Goal: Navigation & Orientation: Find specific page/section

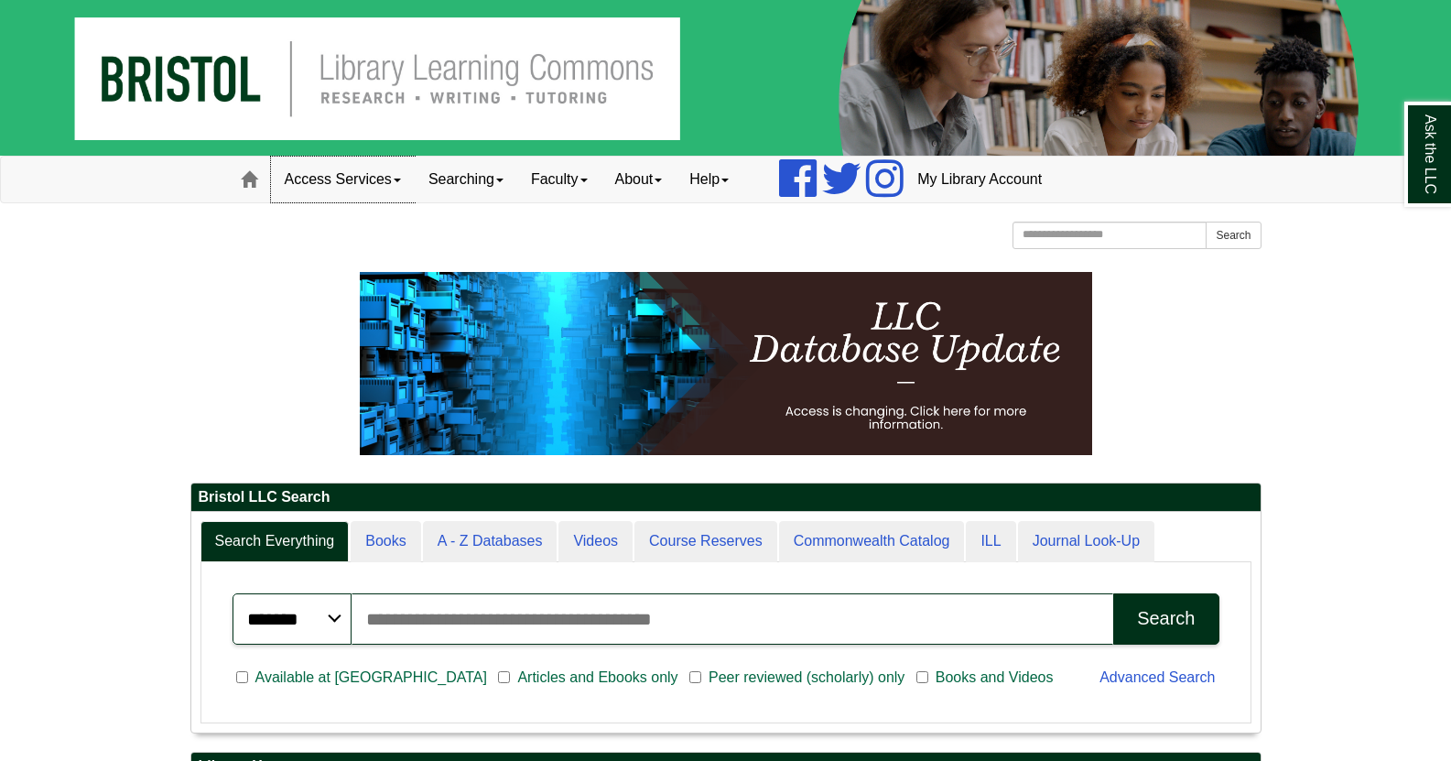
click at [407, 179] on link "Access Services" at bounding box center [343, 180] width 144 height 46
click at [515, 181] on link "Searching" at bounding box center [466, 180] width 103 height 46
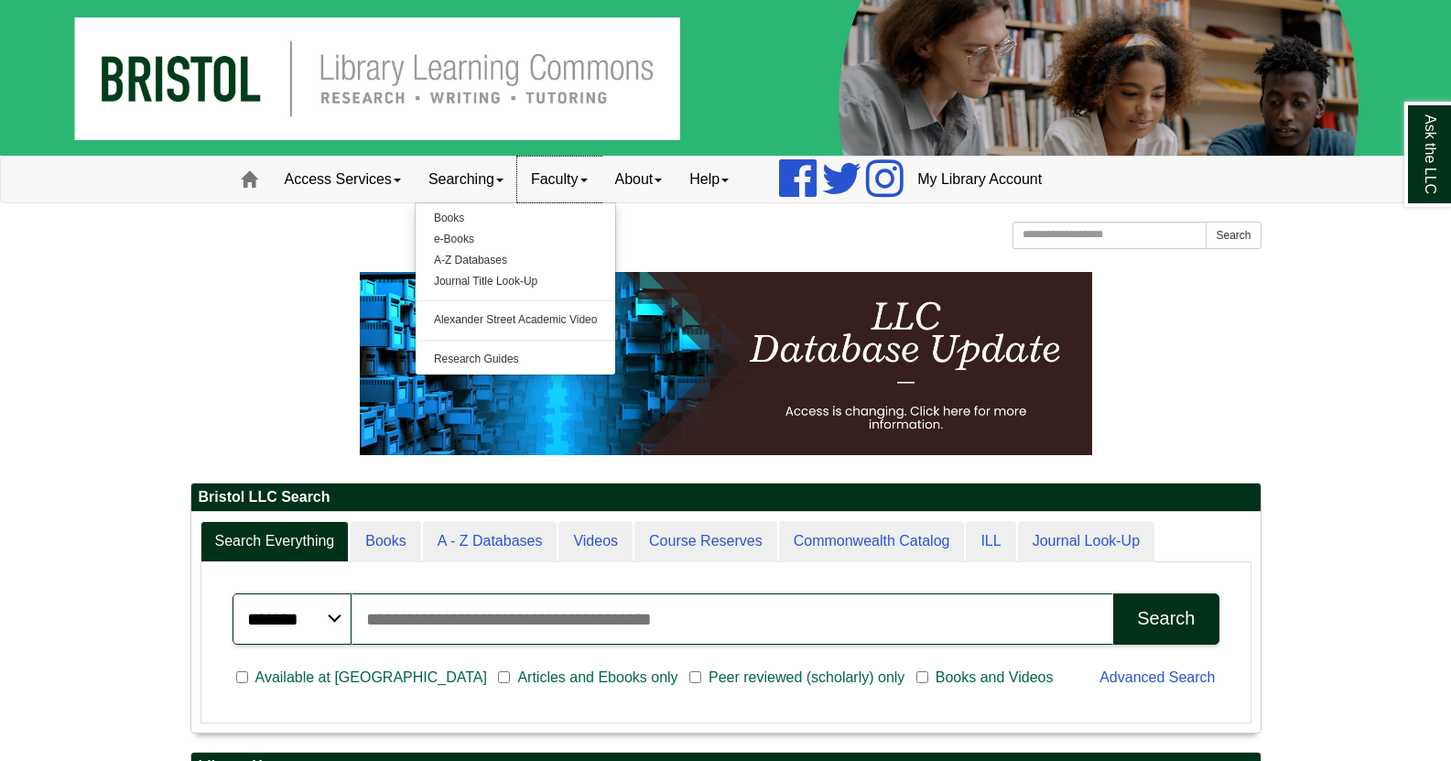
click at [601, 175] on link "Faculty" at bounding box center [559, 180] width 84 height 46
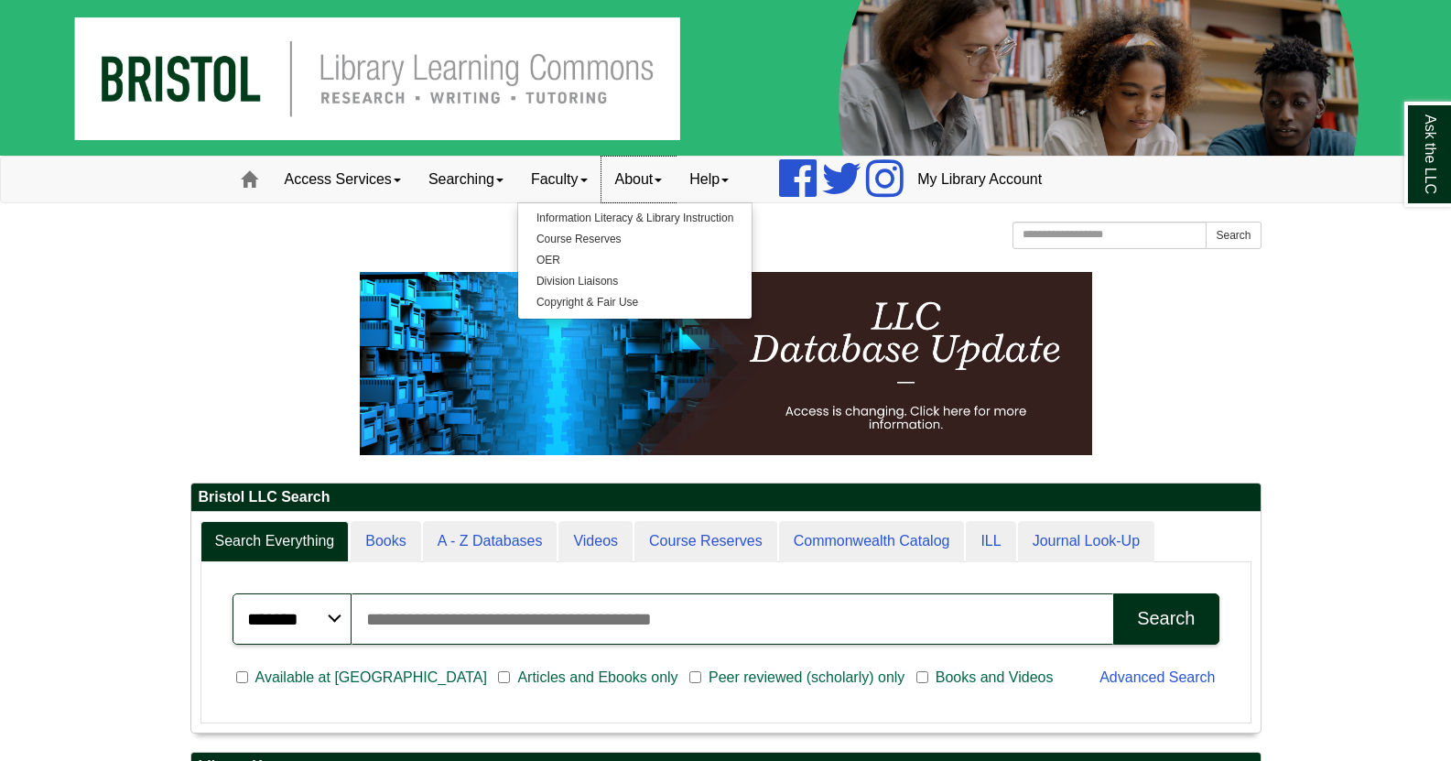
click at [677, 189] on link "About" at bounding box center [638, 180] width 75 height 46
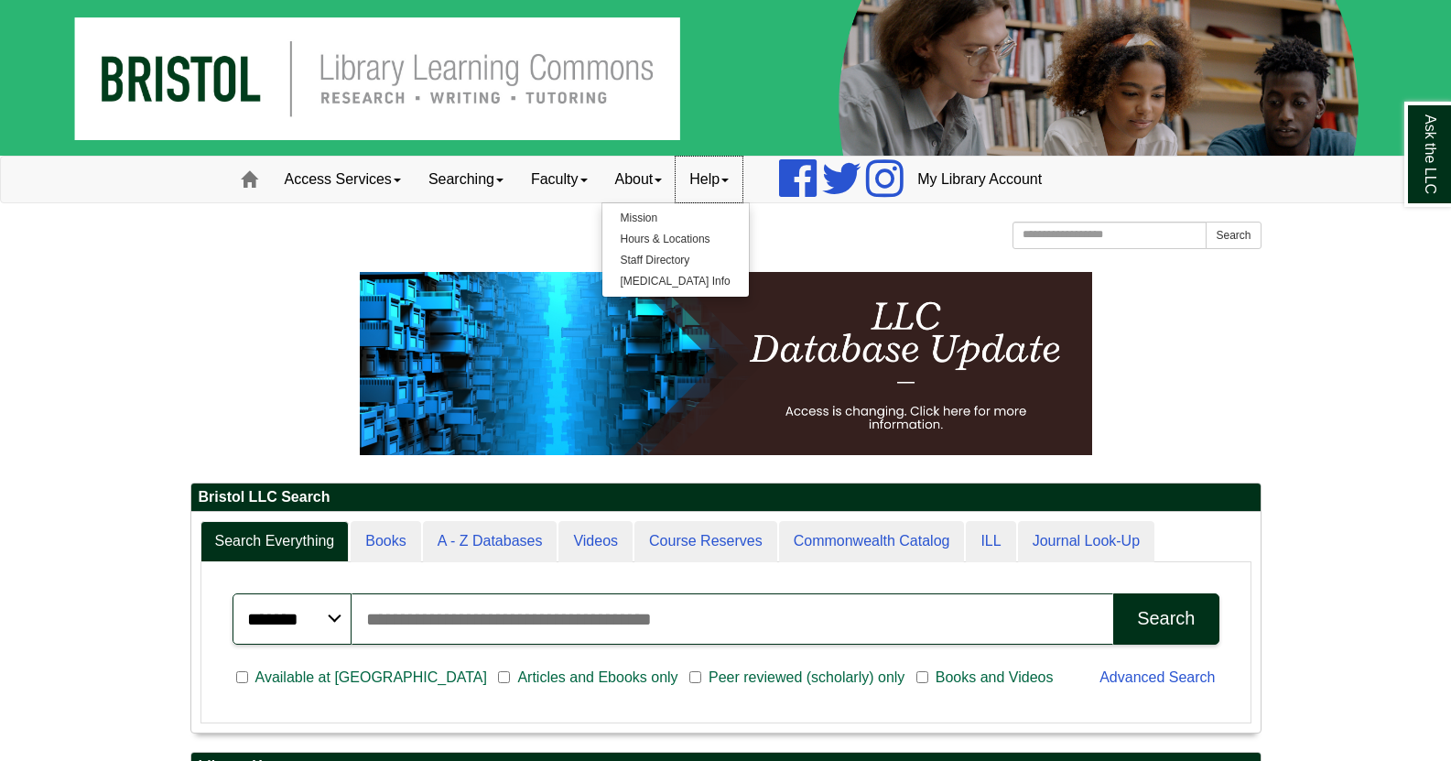
click at [742, 186] on link "Help" at bounding box center [709, 180] width 67 height 46
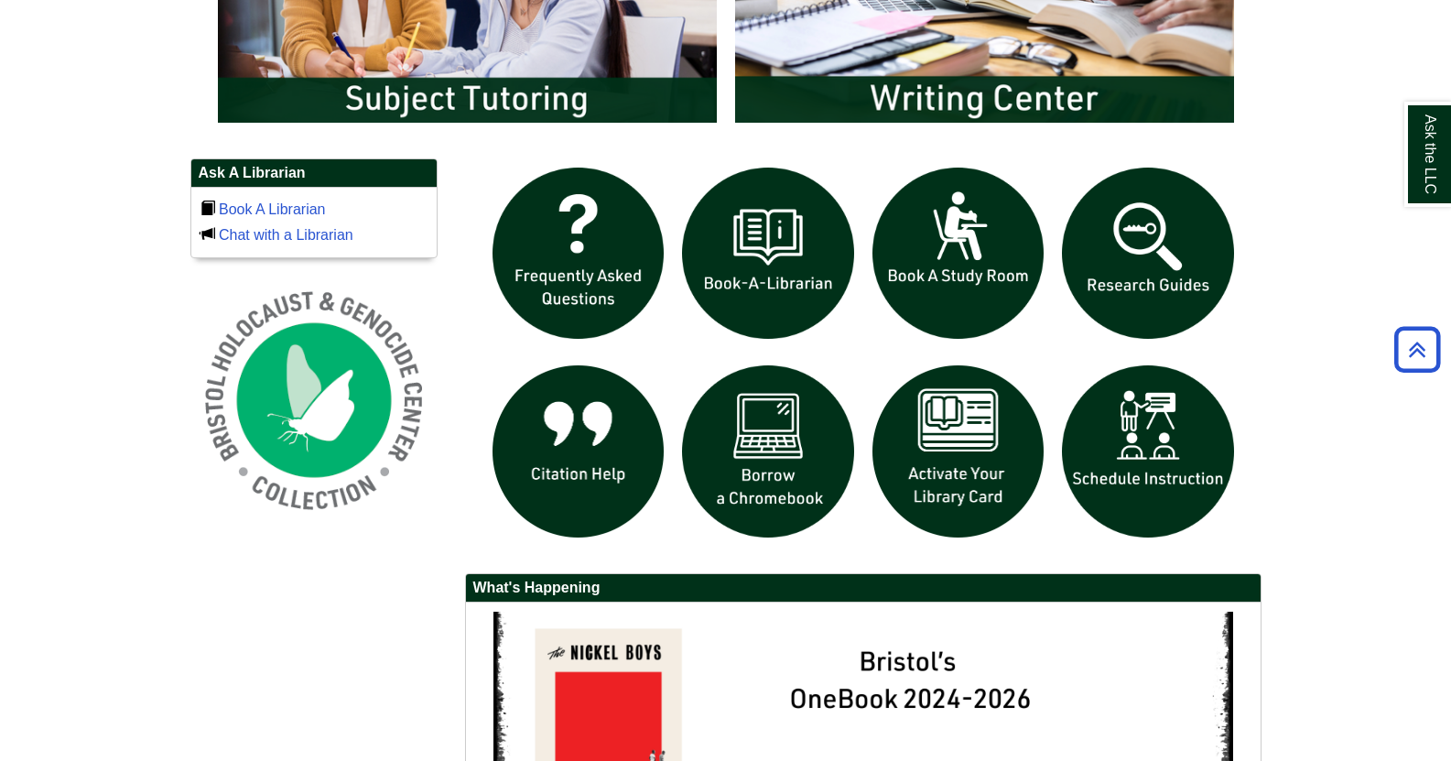
scroll to position [1156, 0]
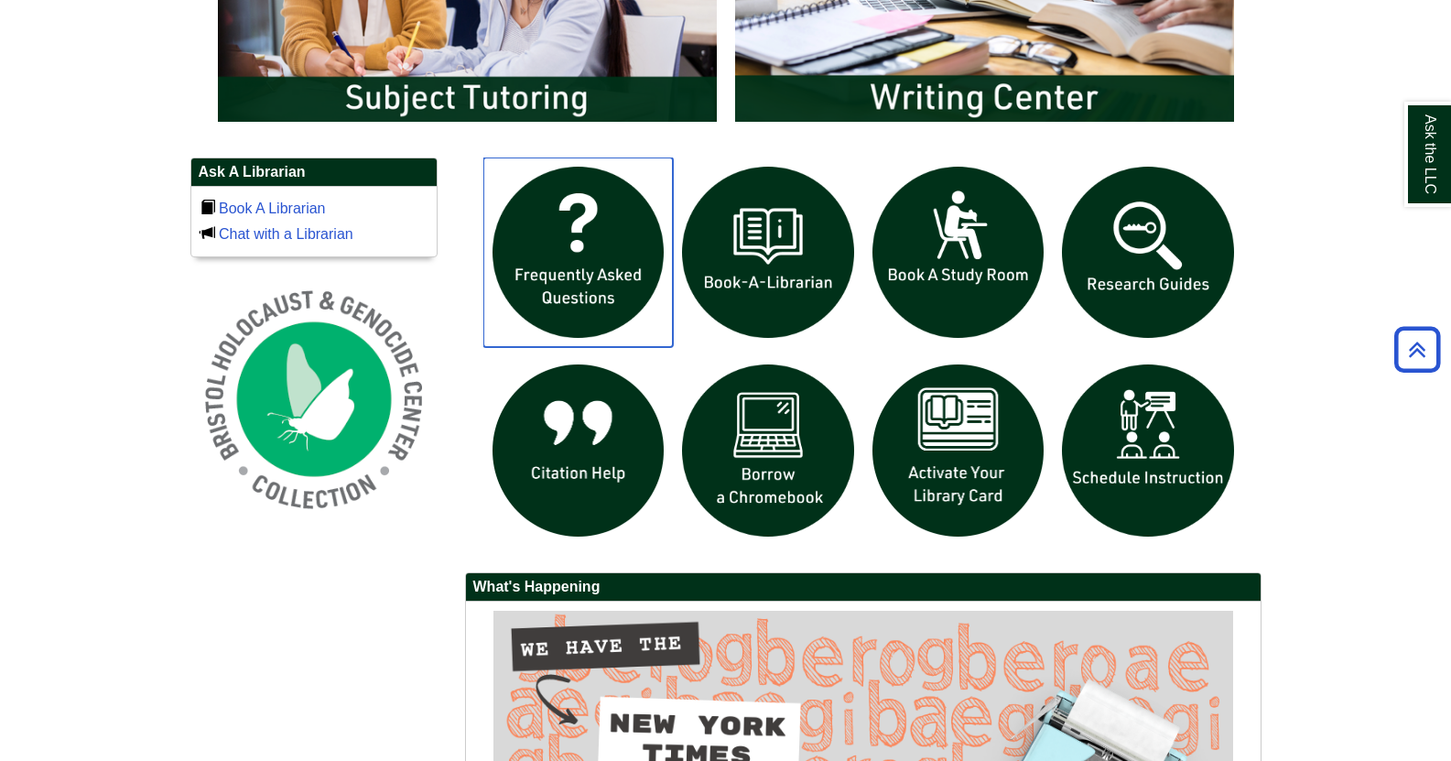
click at [596, 236] on img "slideshow" at bounding box center [578, 252] width 190 height 190
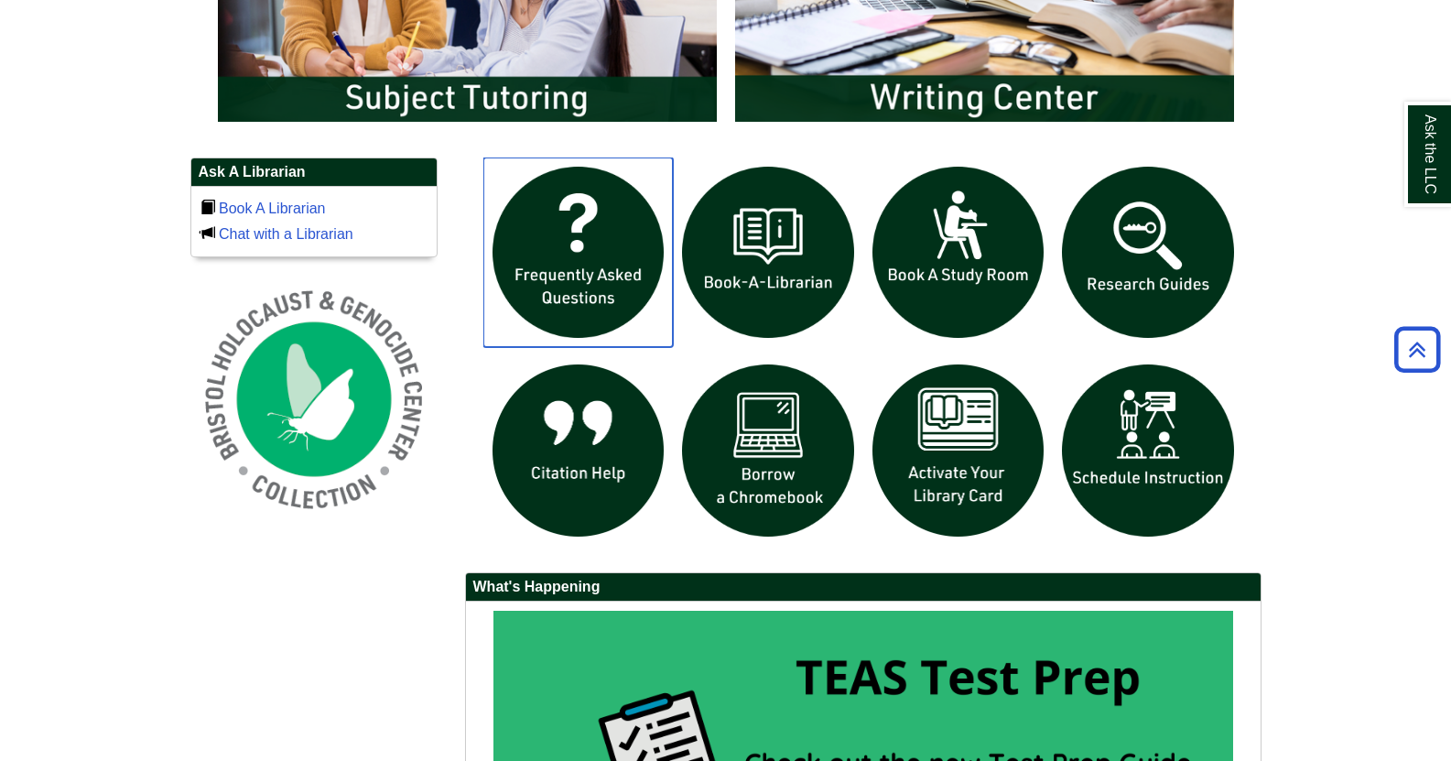
click at [594, 222] on img "slideshow" at bounding box center [578, 252] width 190 height 190
